Goal: Task Accomplishment & Management: Manage account settings

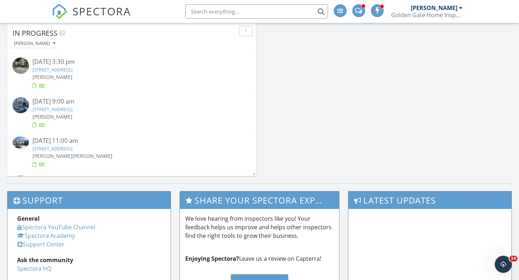
click at [72, 108] on link "2344 Franklin St, San Francisco, CA 94123" at bounding box center [52, 109] width 40 height 6
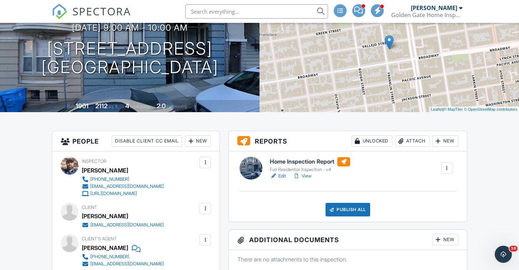
click at [283, 177] on link "Edit" at bounding box center [278, 175] width 16 height 7
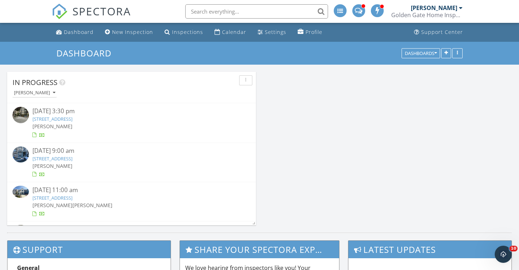
click at [69, 117] on link "2046 Divisadero St, San Francisco, CA 94115" at bounding box center [52, 119] width 40 height 6
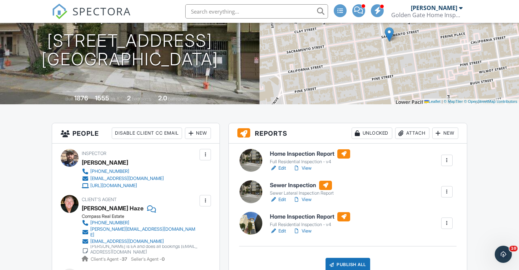
scroll to position [88, 0]
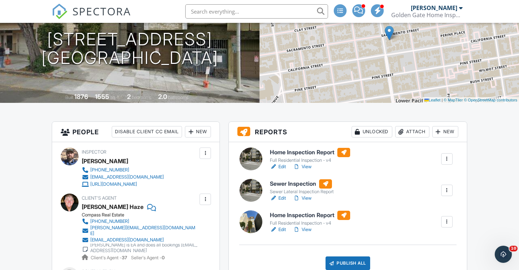
click at [450, 159] on div at bounding box center [446, 158] width 7 height 7
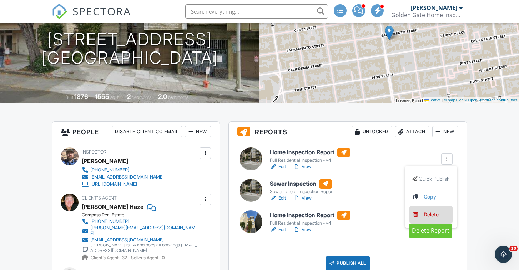
click at [432, 215] on div "Delete" at bounding box center [431, 215] width 15 height 8
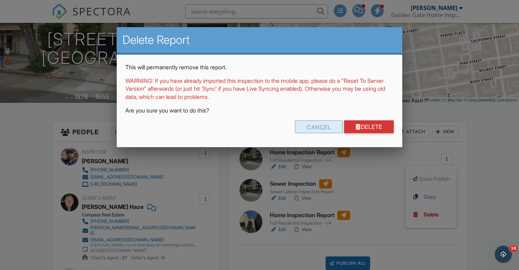
click at [318, 124] on div "Cancel" at bounding box center [319, 126] width 48 height 13
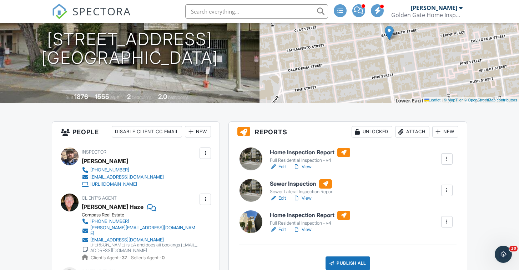
click at [284, 166] on link "Edit" at bounding box center [278, 166] width 16 height 7
click at [446, 160] on div at bounding box center [446, 158] width 7 height 7
click at [431, 215] on div "Delete" at bounding box center [431, 215] width 15 height 8
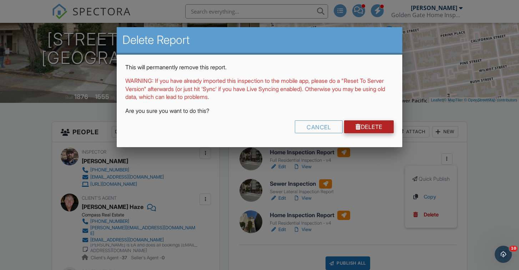
click at [372, 130] on link "Delete" at bounding box center [369, 126] width 50 height 13
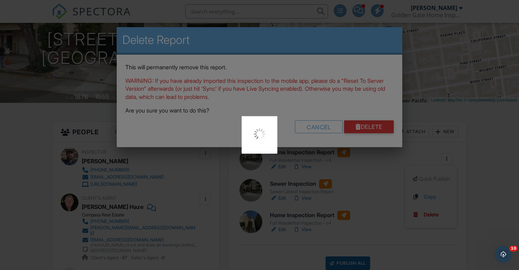
click at [372, 127] on div at bounding box center [259, 135] width 519 height 270
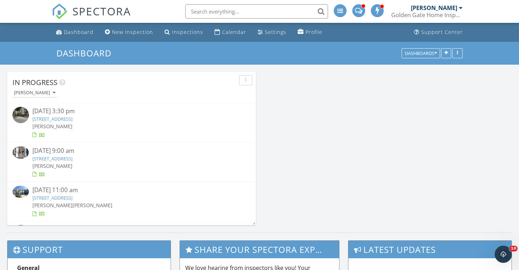
click at [72, 157] on link "2344 Franklin St, San Francisco, CA 94123" at bounding box center [52, 158] width 40 height 6
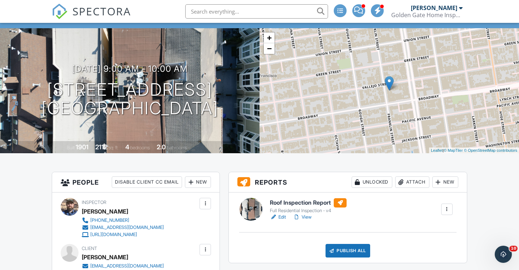
scroll to position [48, 0]
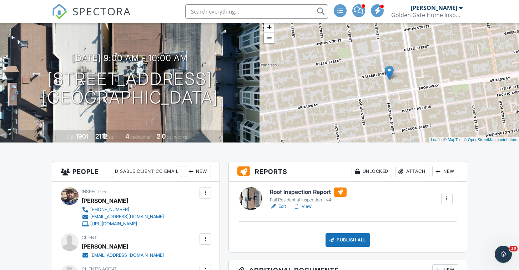
click at [305, 204] on link "View" at bounding box center [302, 206] width 19 height 7
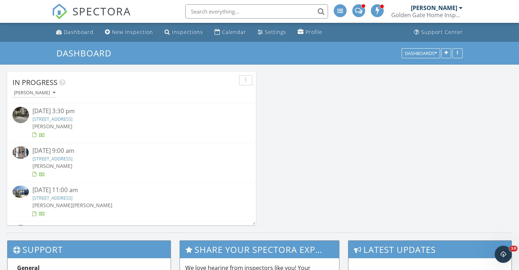
click at [67, 156] on link "2344 Franklin St, San Francisco, CA 94123" at bounding box center [52, 158] width 40 height 6
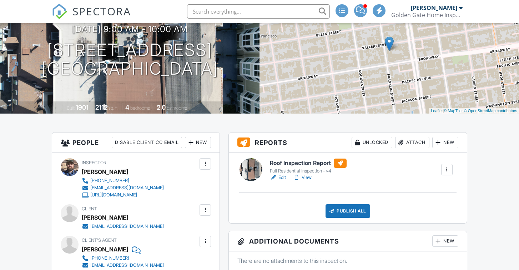
scroll to position [97, 0]
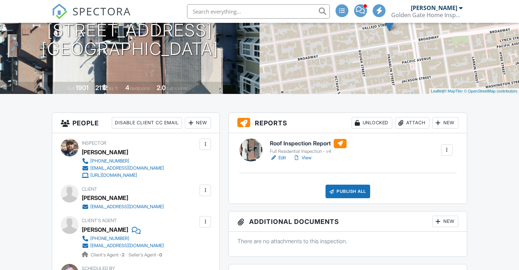
click at [346, 187] on div "Publish All" at bounding box center [347, 191] width 45 height 14
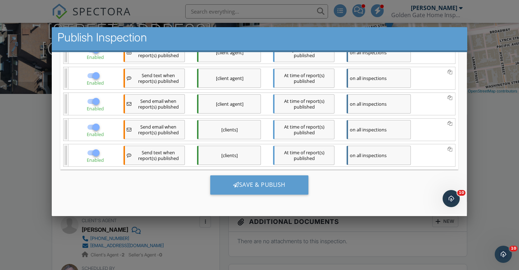
scroll to position [127, 0]
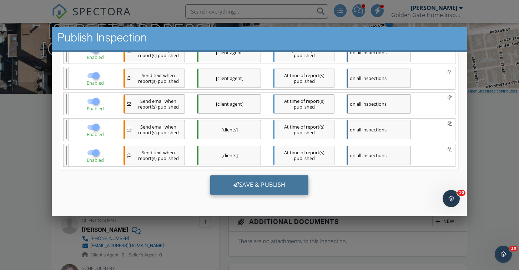
click at [262, 186] on div "Save & Publish" at bounding box center [259, 184] width 98 height 19
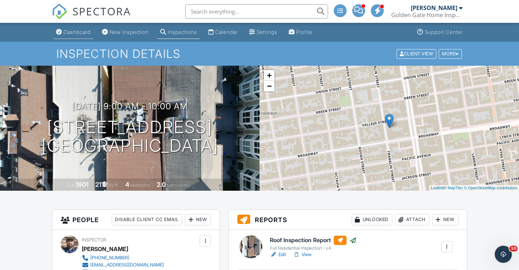
click at [76, 28] on link "Dashboard" at bounding box center [73, 32] width 40 height 13
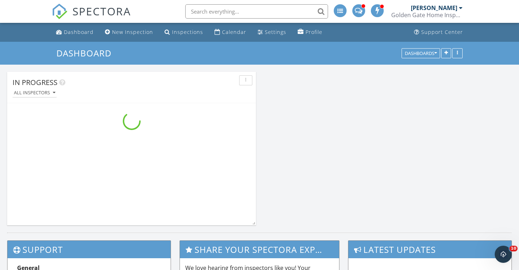
scroll to position [168, 519]
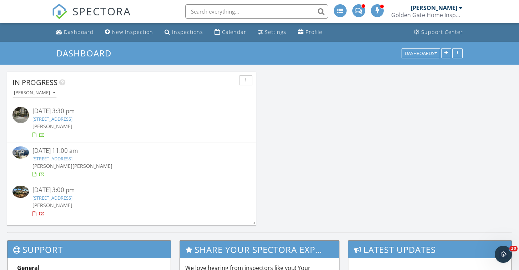
click at [65, 159] on link "1974 34th Ave, San Francisco, CA 94116" at bounding box center [52, 158] width 40 height 6
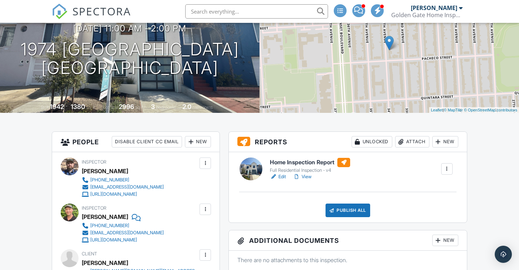
click at [283, 177] on link "Edit" at bounding box center [278, 176] width 16 height 7
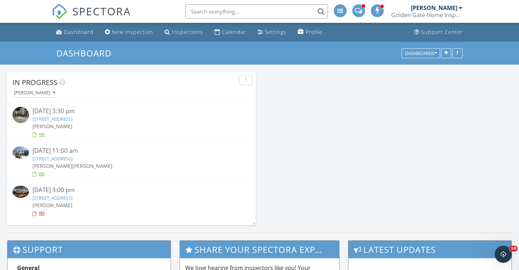
click at [72, 155] on link "[STREET_ADDRESS]" at bounding box center [52, 158] width 40 height 6
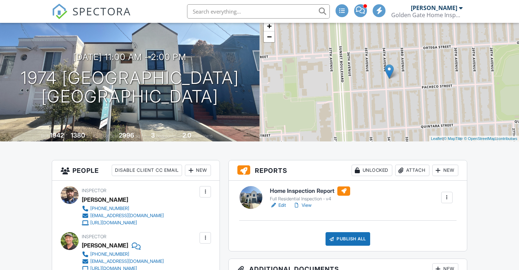
scroll to position [59, 0]
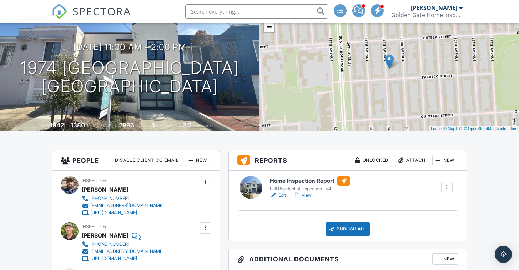
click at [283, 196] on link "Edit" at bounding box center [278, 195] width 16 height 7
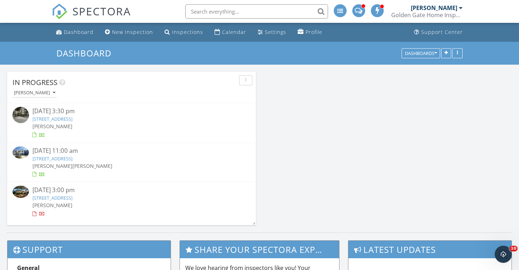
click at [72, 159] on link "1974 34th Ave, San Francisco, CA 94116" at bounding box center [52, 158] width 40 height 6
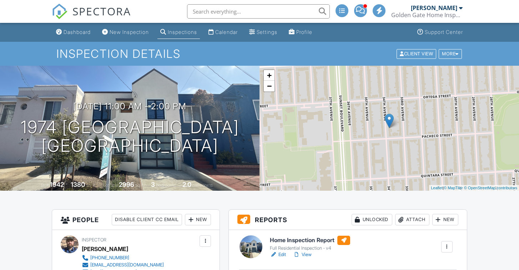
scroll to position [70, 0]
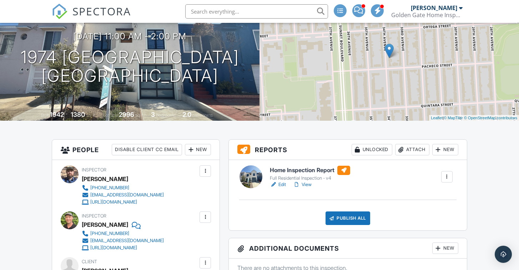
click at [310, 185] on link "View" at bounding box center [302, 184] width 19 height 7
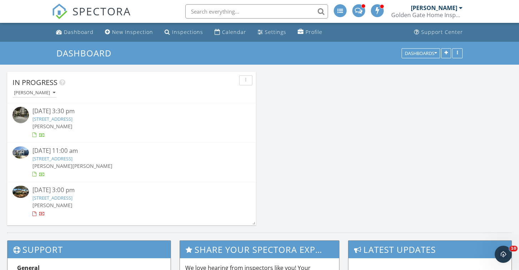
click at [72, 196] on link "[STREET_ADDRESS]" at bounding box center [52, 197] width 40 height 6
